Goal: Task Accomplishment & Management: Use online tool/utility

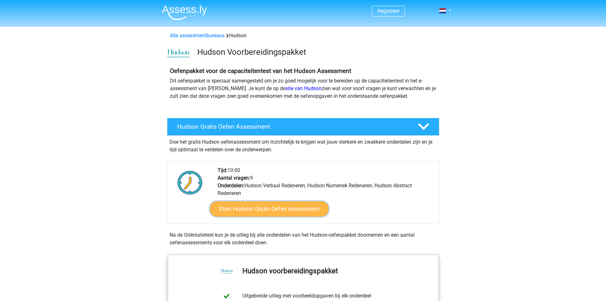
click at [288, 212] on link "Start Hudson Gratis Oefen Assessment" at bounding box center [269, 208] width 119 height 15
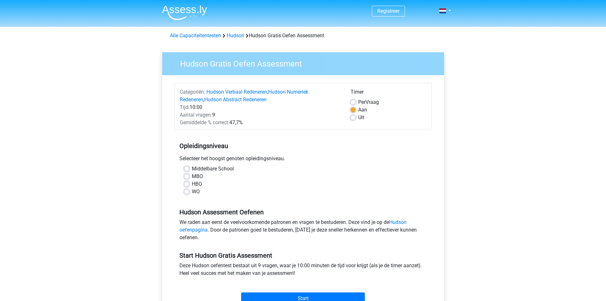
click at [192, 186] on label "HBO" at bounding box center [197, 184] width 10 height 8
click at [189, 186] on input "HBO" at bounding box center [186, 183] width 5 height 6
radio input "true"
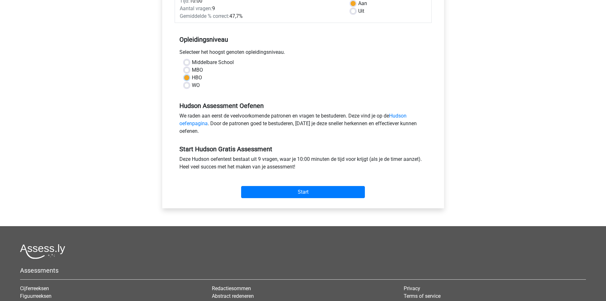
scroll to position [127, 0]
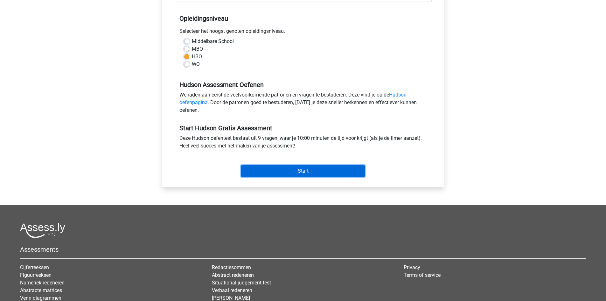
click at [293, 172] on input "Start" at bounding box center [303, 171] width 124 height 12
